Goal: Information Seeking & Learning: Learn about a topic

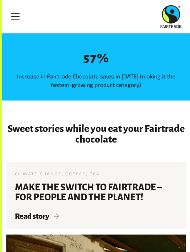
scroll to position [910, 0]
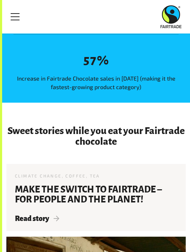
click at [158, 93] on div "8 5 8 7 % Increase in Fairtrade Chocolate sales in 2017 (making it the fastest-…" at bounding box center [96, 68] width 165 height 68
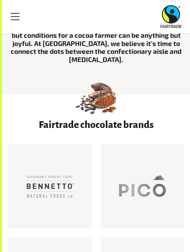
scroll to position [0, 0]
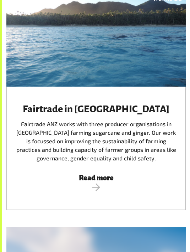
scroll to position [1084, 0]
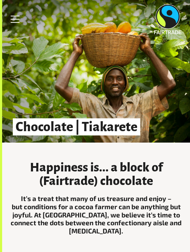
click at [13, 22] on link "Menu" at bounding box center [15, 19] width 18 height 18
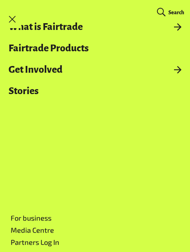
click at [10, 20] on span "Toggle Menu" at bounding box center [12, 19] width 9 height 1
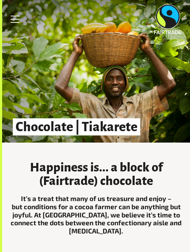
click at [16, 17] on link "Menu" at bounding box center [15, 19] width 18 height 18
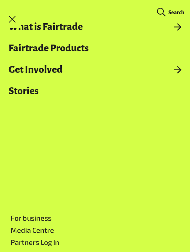
click at [13, 19] on link "Menu" at bounding box center [13, 19] width 18 height 18
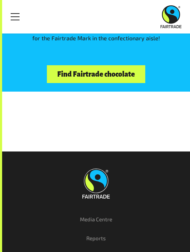
scroll to position [1742, 0]
click at [127, 73] on link "Find Fairtrade chocolate" at bounding box center [96, 74] width 98 height 18
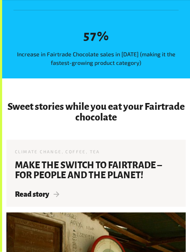
scroll to position [935, 0]
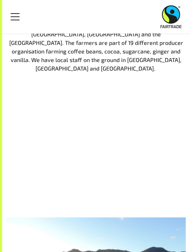
scroll to position [824, 0]
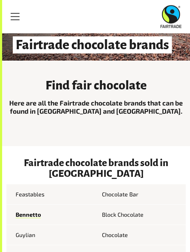
scroll to position [70, 0]
